Goal: Download file/media

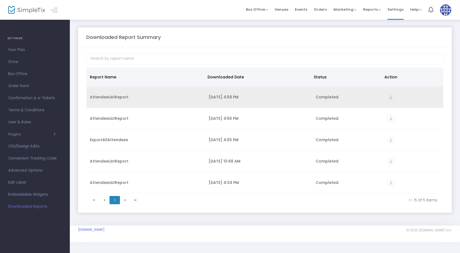
click at [107, 94] on div "AttendeeListReport" at bounding box center [146, 96] width 112 height 5
click at [389, 98] on icon "vertical_align_bottom" at bounding box center [390, 96] width 7 height 7
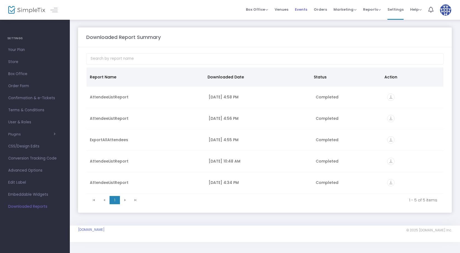
click at [300, 7] on span "Events" at bounding box center [301, 9] width 12 height 14
